Goal: Information Seeking & Learning: Find specific fact

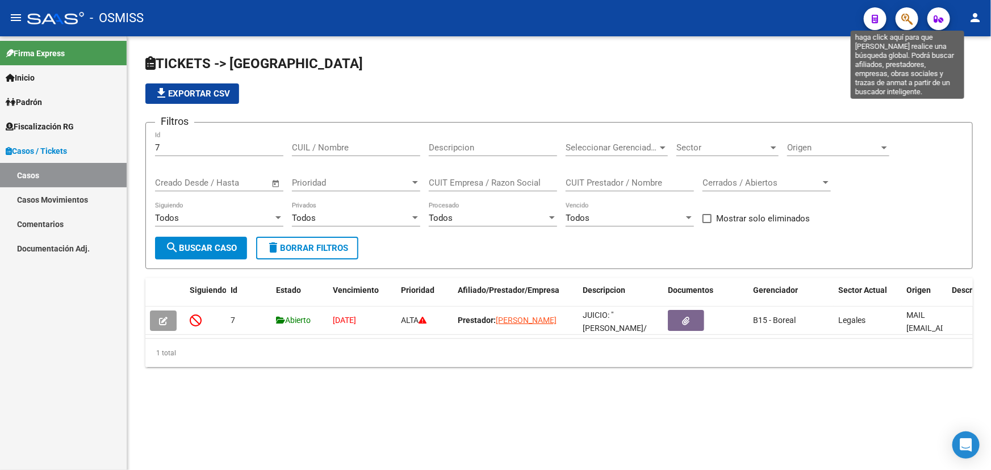
click at [909, 20] on icon "button" at bounding box center [906, 18] width 11 height 13
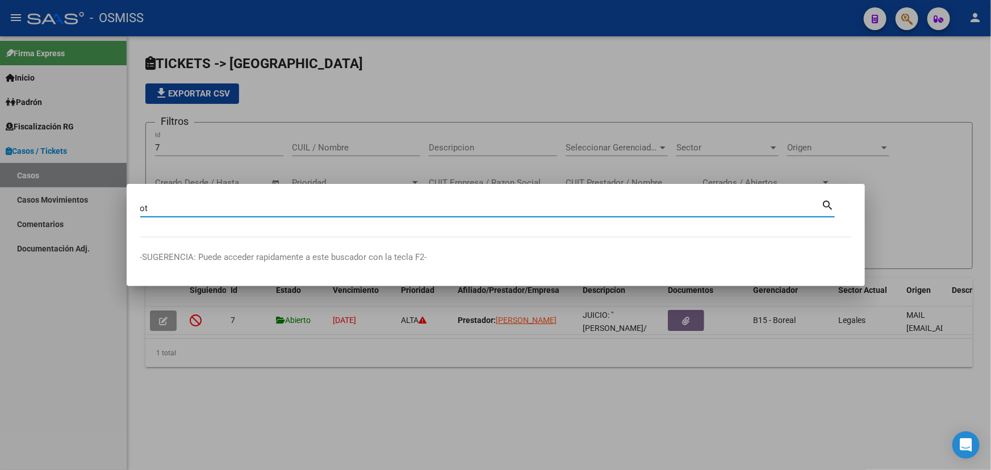
type input "o"
type input "polybius"
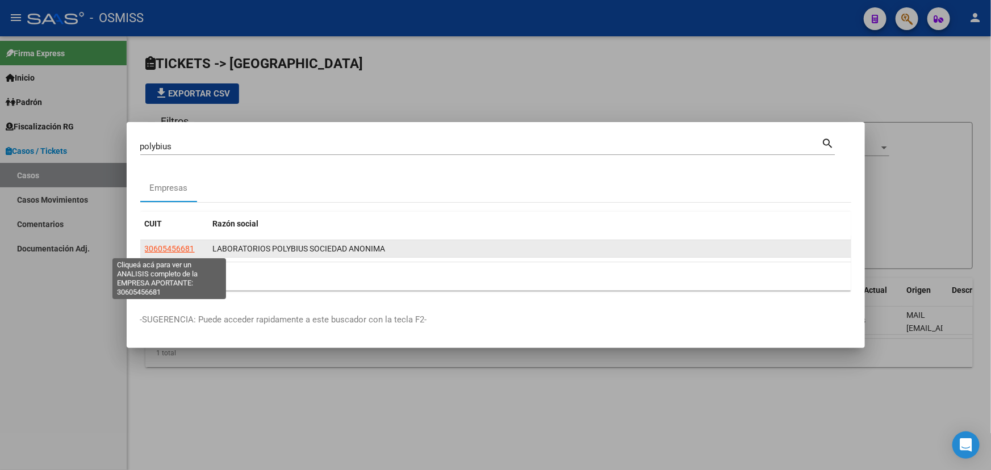
click at [153, 249] on span "30605456681" at bounding box center [170, 248] width 50 height 9
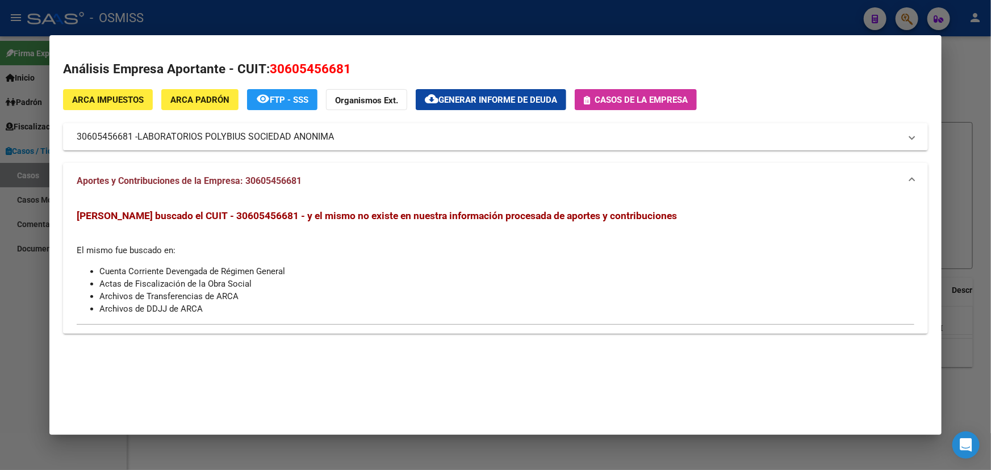
click at [629, 96] on span "Casos de la empresa" at bounding box center [641, 100] width 93 height 10
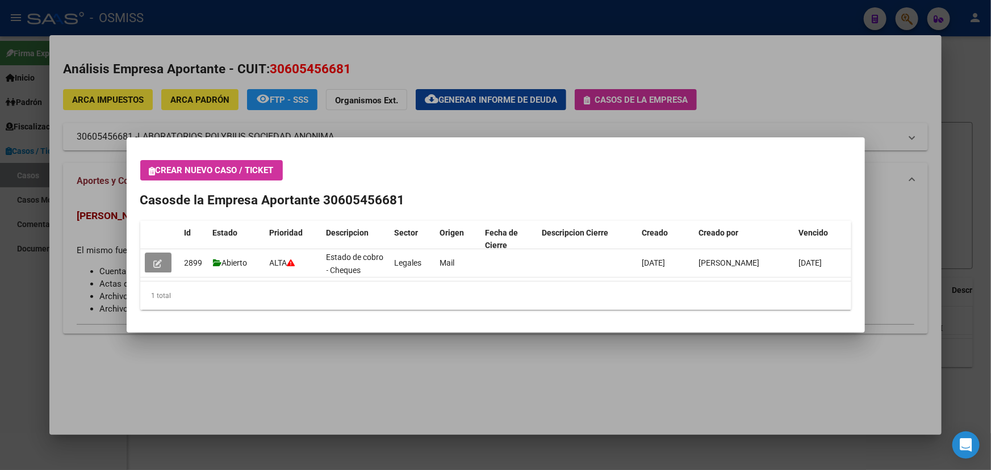
drag, startPoint x: 158, startPoint y: 261, endPoint x: 428, endPoint y: 304, distance: 273.8
click at [157, 261] on icon "button" at bounding box center [158, 264] width 9 height 9
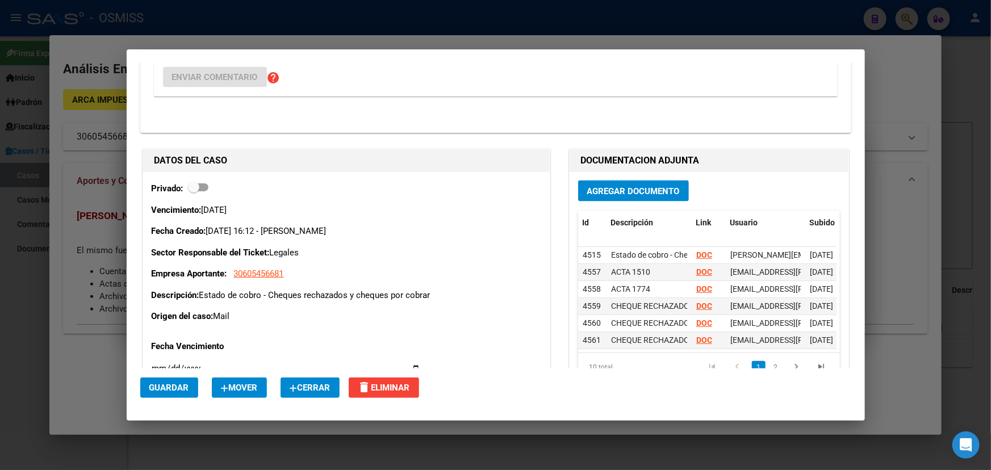
scroll to position [568, 0]
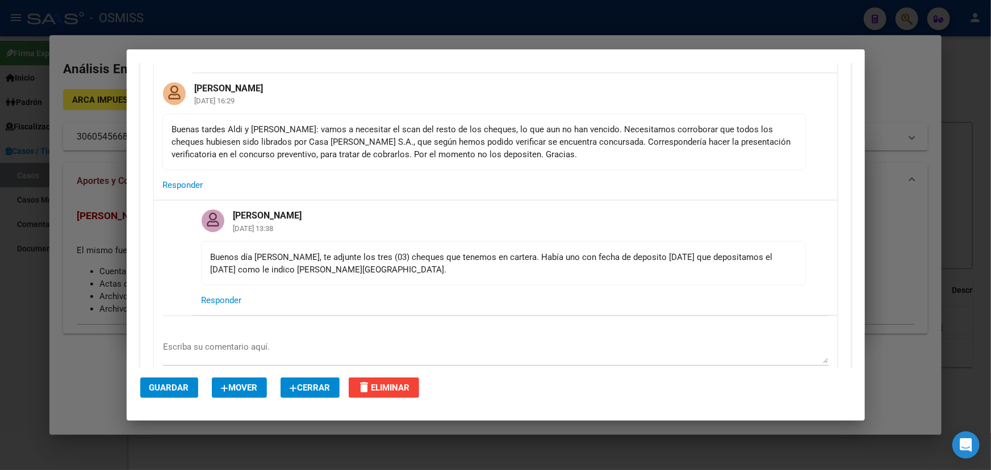
drag, startPoint x: 239, startPoint y: 257, endPoint x: 544, endPoint y: 266, distance: 305.2
click at [523, 254] on div "Buenos día [PERSON_NAME], te adjunte los tres (03) cheques que tenemos en carte…" at bounding box center [504, 263] width 586 height 25
click at [555, 274] on div "Buenos día [PERSON_NAME], te adjunte los tres (03) cheques que tenemos en carte…" at bounding box center [504, 263] width 586 height 25
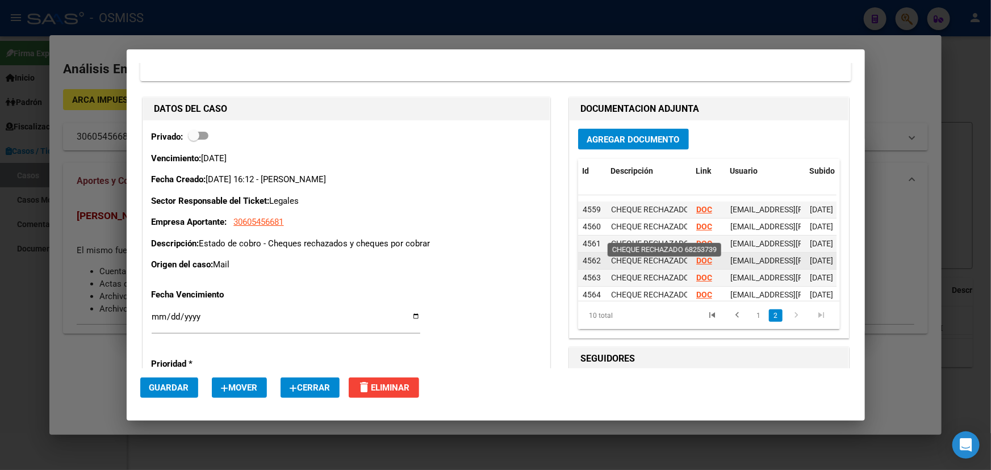
scroll to position [76, 0]
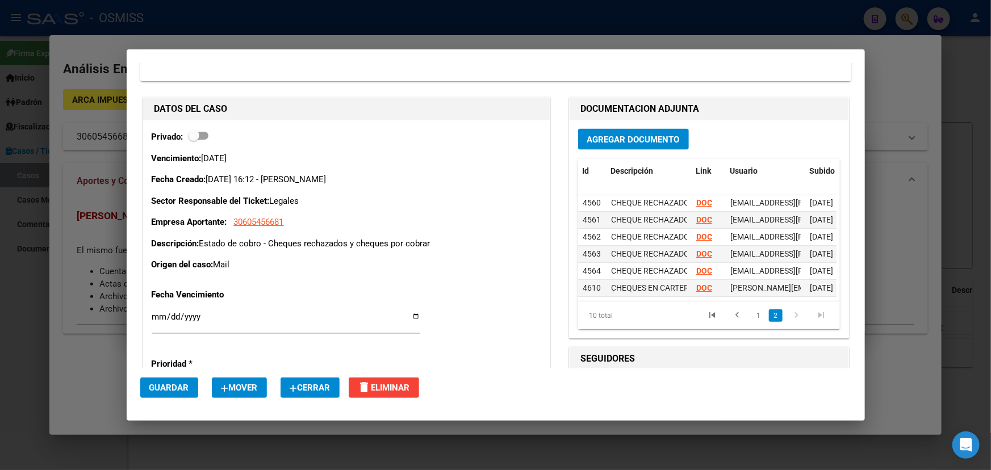
drag, startPoint x: 307, startPoint y: 240, endPoint x: 430, endPoint y: 241, distance: 122.7
click at [429, 241] on p "Descripción: Estado de cobro - Cheques rechazados y cheques por cobrar" at bounding box center [347, 243] width 390 height 13
click at [433, 243] on p "Descripción: Estado de cobro - Cheques rechazados y cheques por cobrar" at bounding box center [347, 243] width 390 height 13
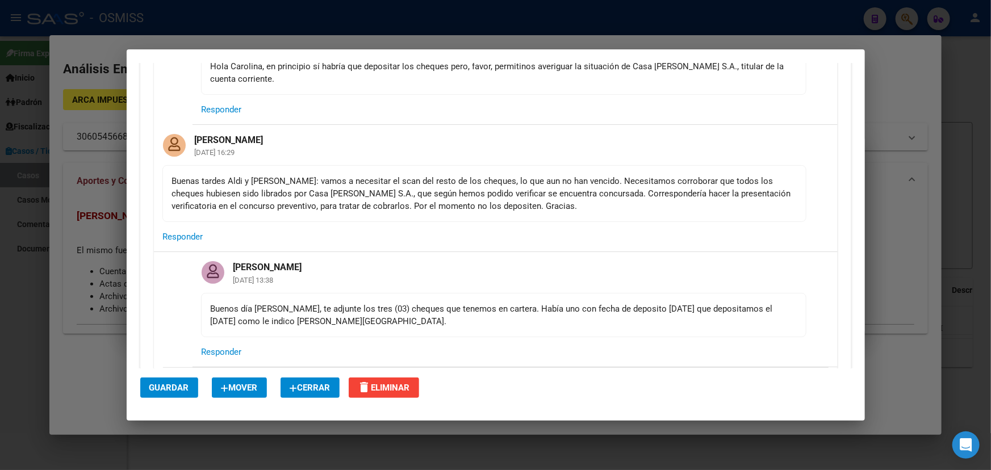
drag, startPoint x: 517, startPoint y: 194, endPoint x: 746, endPoint y: 191, distance: 228.9
click at [745, 191] on div "Buenas tardes Aldi y [PERSON_NAME]: vamos a necesitar el scan del resto de los …" at bounding box center [484, 193] width 625 height 37
click at [707, 197] on div "Buenas tardes Aldi y [PERSON_NAME]: vamos a necesitar el scan del resto de los …" at bounding box center [484, 193] width 625 height 37
drag, startPoint x: 720, startPoint y: 182, endPoint x: 252, endPoint y: 193, distance: 468.2
click at [253, 193] on div "Buenas tardes Aldi y [PERSON_NAME]: vamos a necesitar el scan del resto de los …" at bounding box center [484, 193] width 625 height 37
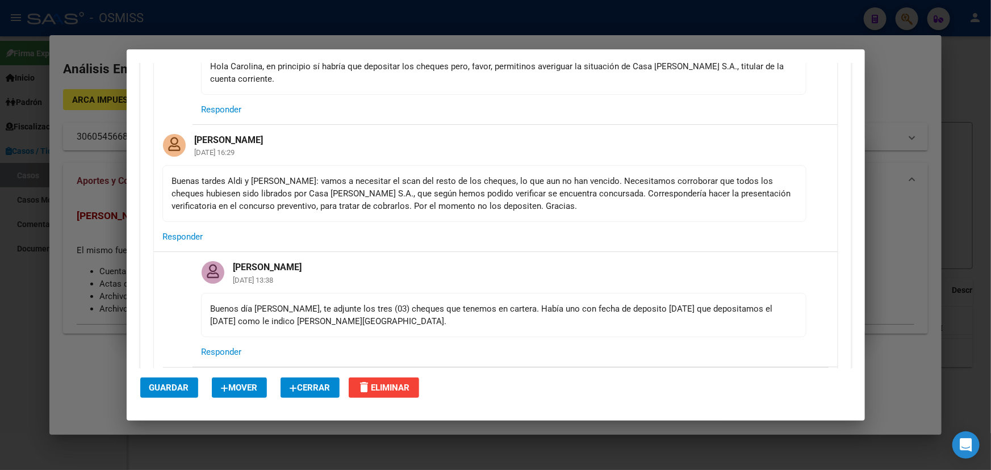
click at [345, 187] on div "Buenas tardes Aldi y [PERSON_NAME]: vamos a necesitar el scan del resto de los …" at bounding box center [484, 193] width 625 height 37
drag, startPoint x: 310, startPoint y: 194, endPoint x: 239, endPoint y: 195, distance: 71.0
click at [239, 195] on div "Buenas tardes Aldi y [PERSON_NAME]: vamos a necesitar el scan del resto de los …" at bounding box center [484, 193] width 625 height 37
copy div "Casa [PERSON_NAME] S.A"
